Goal: Communication & Community: Answer question/provide support

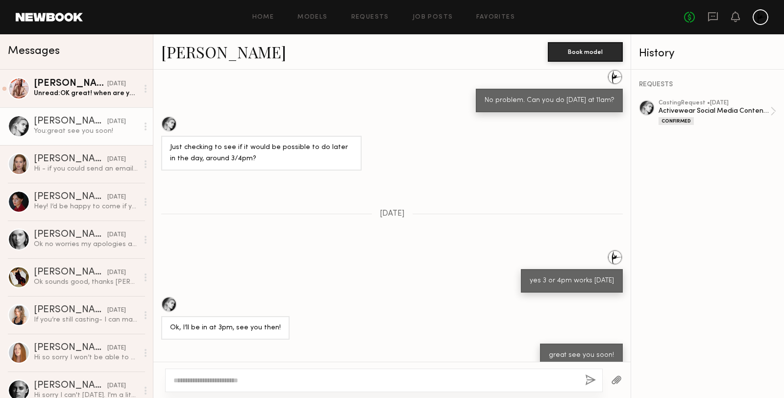
scroll to position [1045, 0]
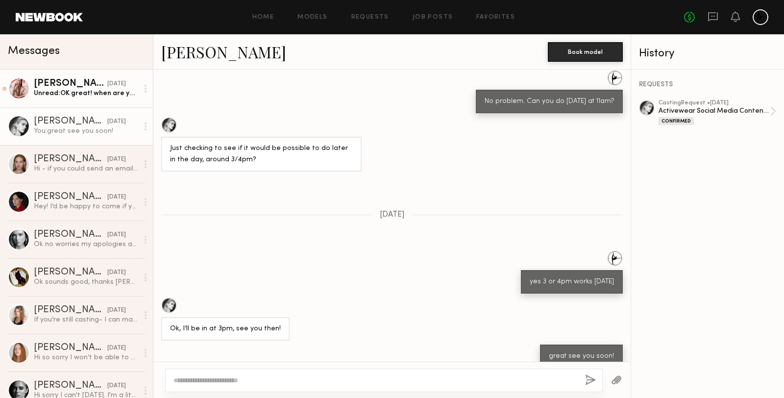
click at [63, 101] on link "McKenna L. 09/11/2025 Unread: OK great! when are you looking to have the castin…" at bounding box center [76, 89] width 153 height 38
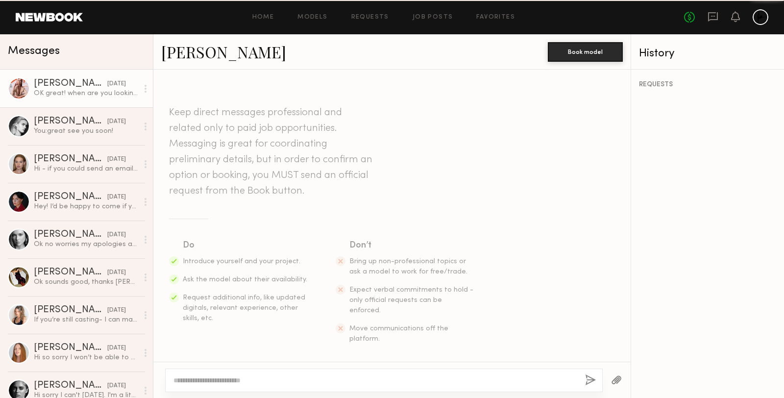
scroll to position [569, 0]
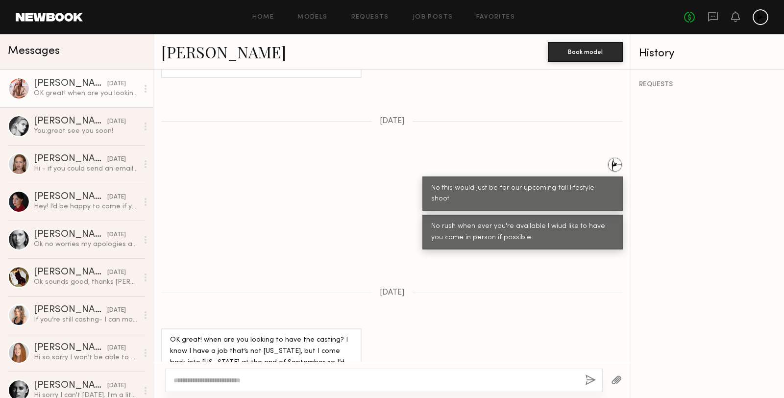
click at [235, 379] on textarea at bounding box center [375, 380] width 404 height 10
type textarea "*"
type textarea "**********"
click at [588, 380] on button "button" at bounding box center [590, 380] width 11 height 12
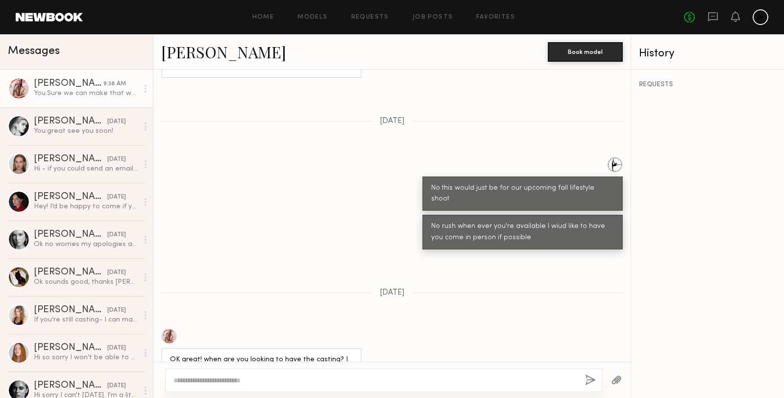
scroll to position [776, 0]
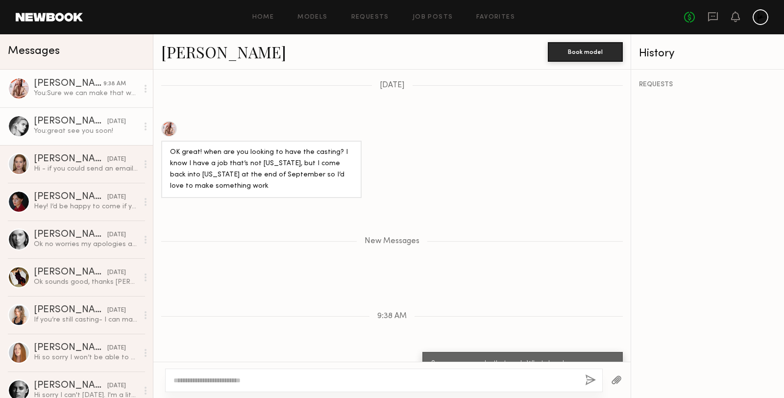
click at [112, 130] on div "You: great see you soon!" at bounding box center [86, 130] width 104 height 9
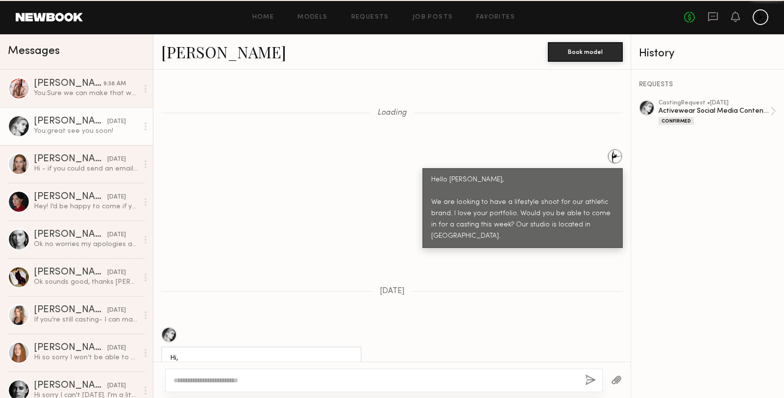
scroll to position [1045, 0]
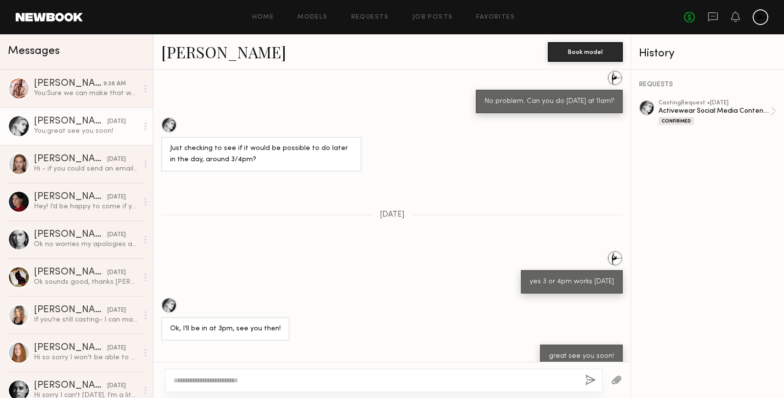
click at [193, 50] on link "Claire V." at bounding box center [223, 51] width 125 height 21
click at [72, 96] on div "You: Sure we can make that work. What day do you come back to NYC?" at bounding box center [86, 93] width 104 height 9
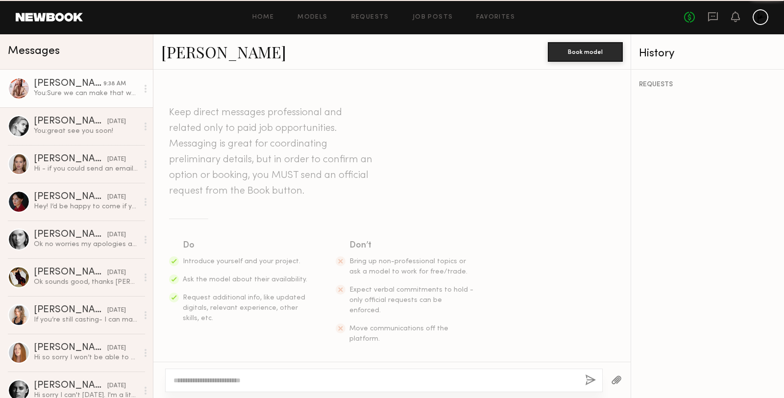
scroll to position [702, 0]
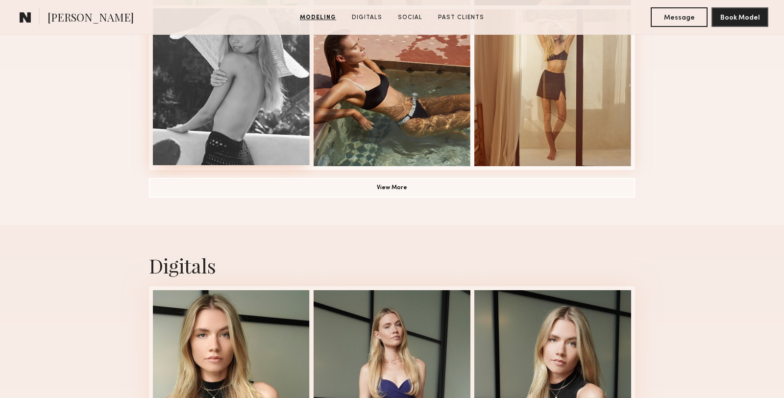
scroll to position [708, 0]
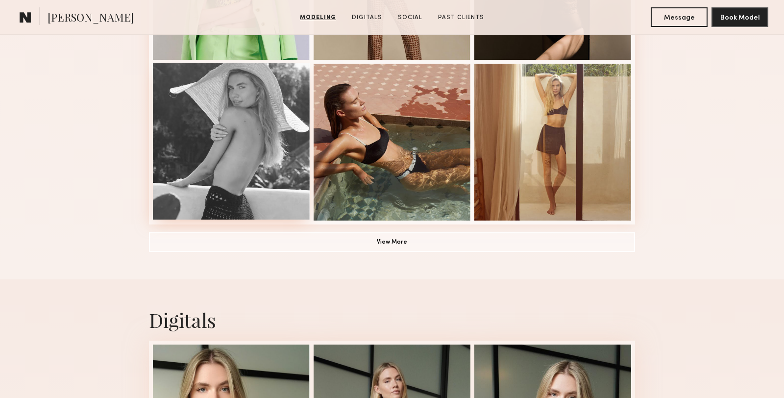
click at [225, 165] on div at bounding box center [231, 141] width 157 height 157
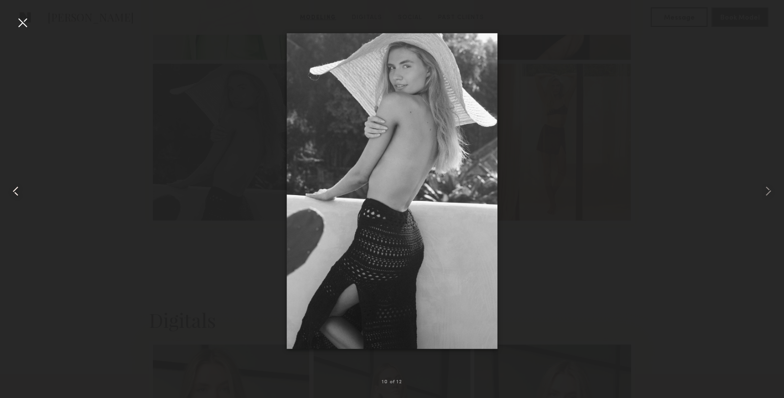
click at [31, 26] on div at bounding box center [15, 191] width 31 height 351
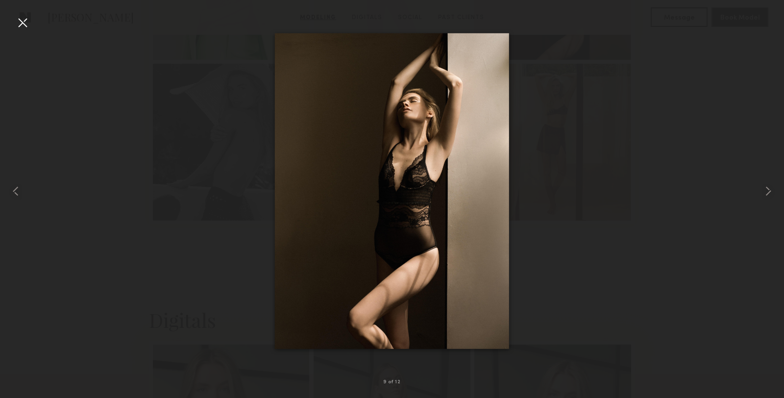
click at [21, 22] on div at bounding box center [23, 23] width 16 height 16
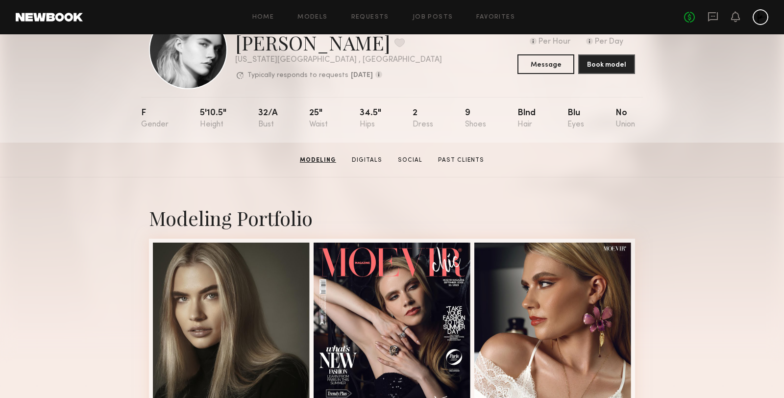
scroll to position [0, 0]
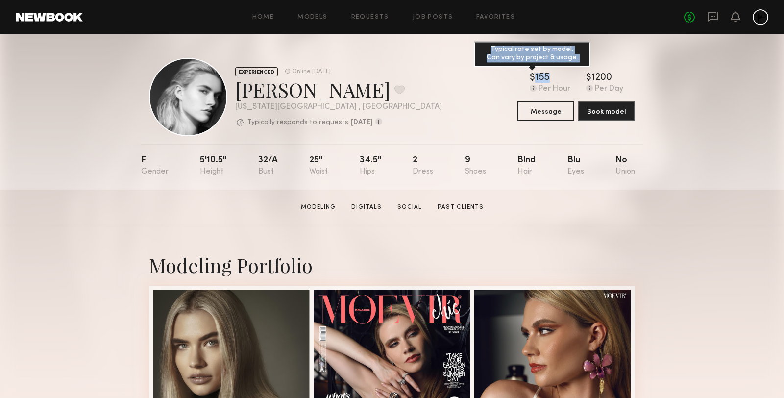
drag, startPoint x: 531, startPoint y: 78, endPoint x: 564, endPoint y: 78, distance: 32.8
click at [564, 78] on div "$ Typical rate set by model. Can vary by project & usage. 155" at bounding box center [550, 78] width 41 height 10
click at [440, 112] on div "EXPERIENCED Online [DATE] [PERSON_NAME] Favorite [US_STATE][GEOGRAPHIC_DATA] , …" at bounding box center [392, 97] width 486 height 78
